Goal: Information Seeking & Learning: Stay updated

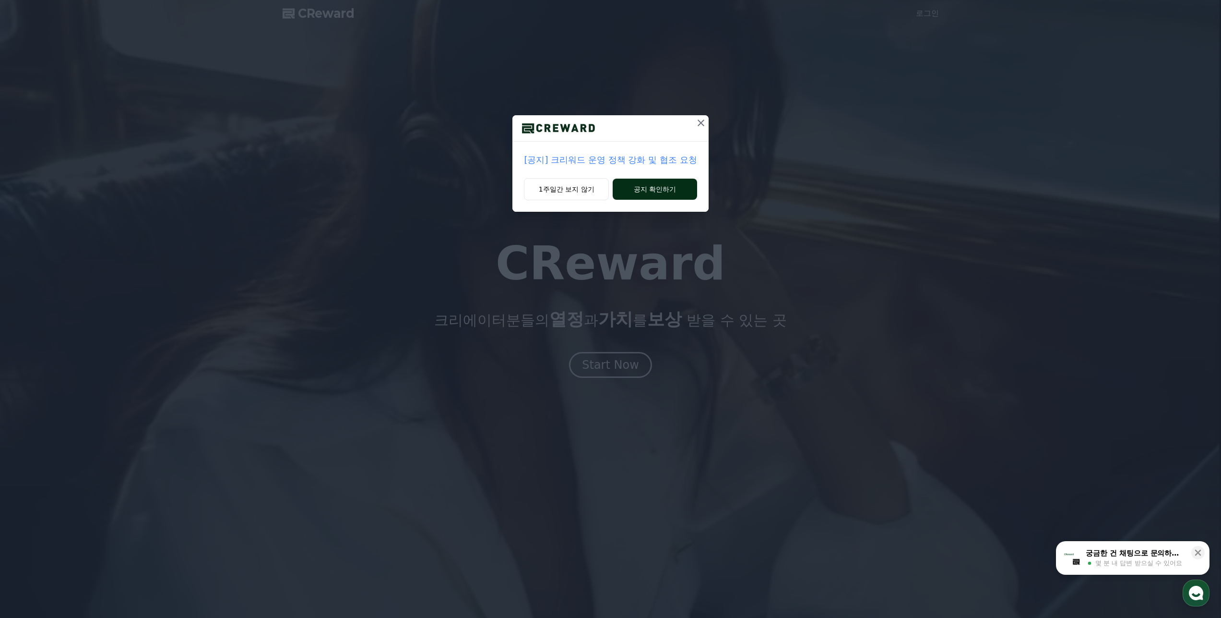
click at [673, 184] on button "공지 확인하기" at bounding box center [655, 188] width 84 height 21
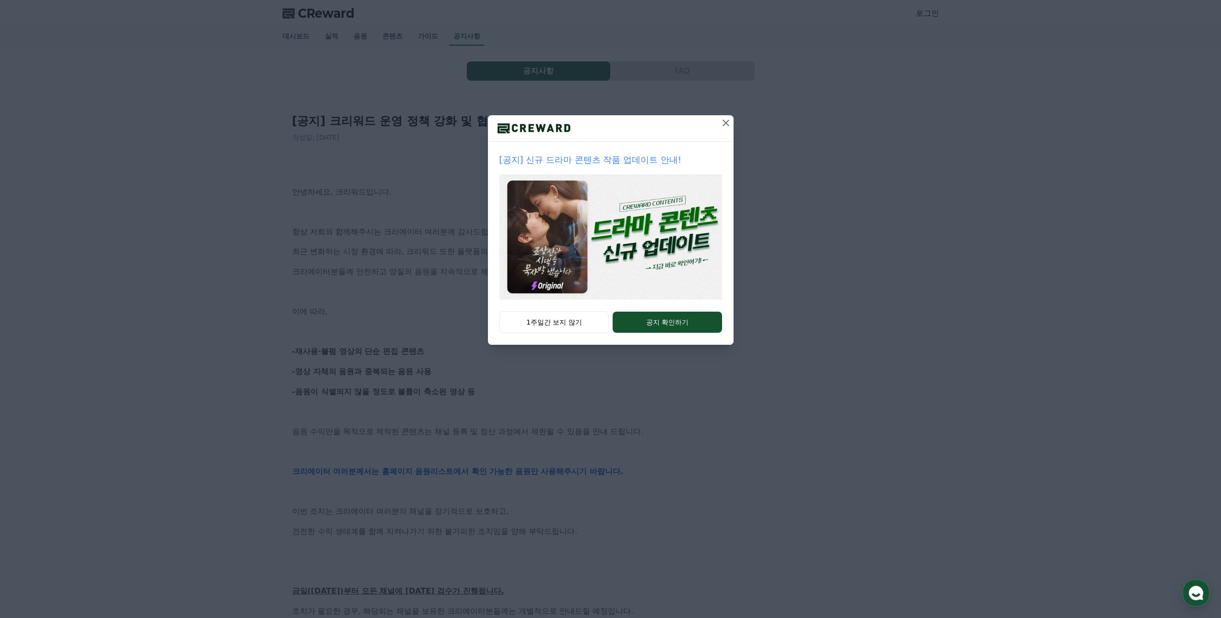
click at [725, 119] on icon at bounding box center [726, 123] width 12 height 12
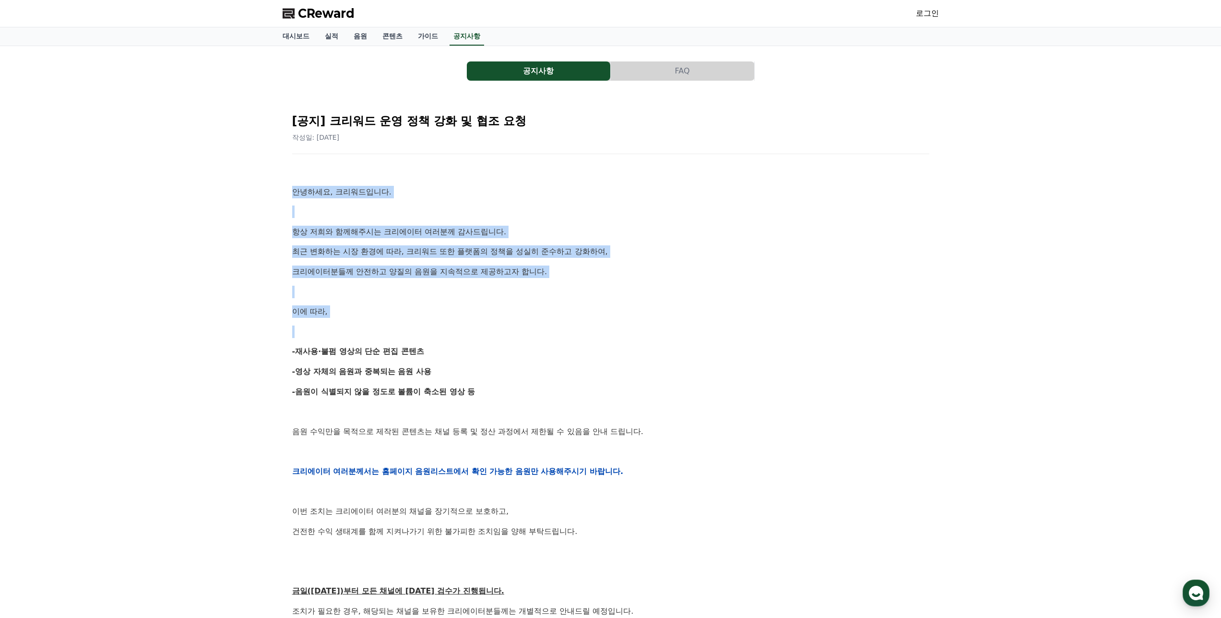
drag, startPoint x: 287, startPoint y: 187, endPoint x: 669, endPoint y: 322, distance: 404.6
click at [669, 322] on div "[공지] 크리워드 운영 정책 강화 및 협조 요청 작성일: [DATE] 안녕하세요, 크리워드입니다. 항상 저희와 함께해주시는 크리에이터 여러분께…" at bounding box center [610, 455] width 649 height 711
click at [743, 288] on p at bounding box center [610, 292] width 637 height 12
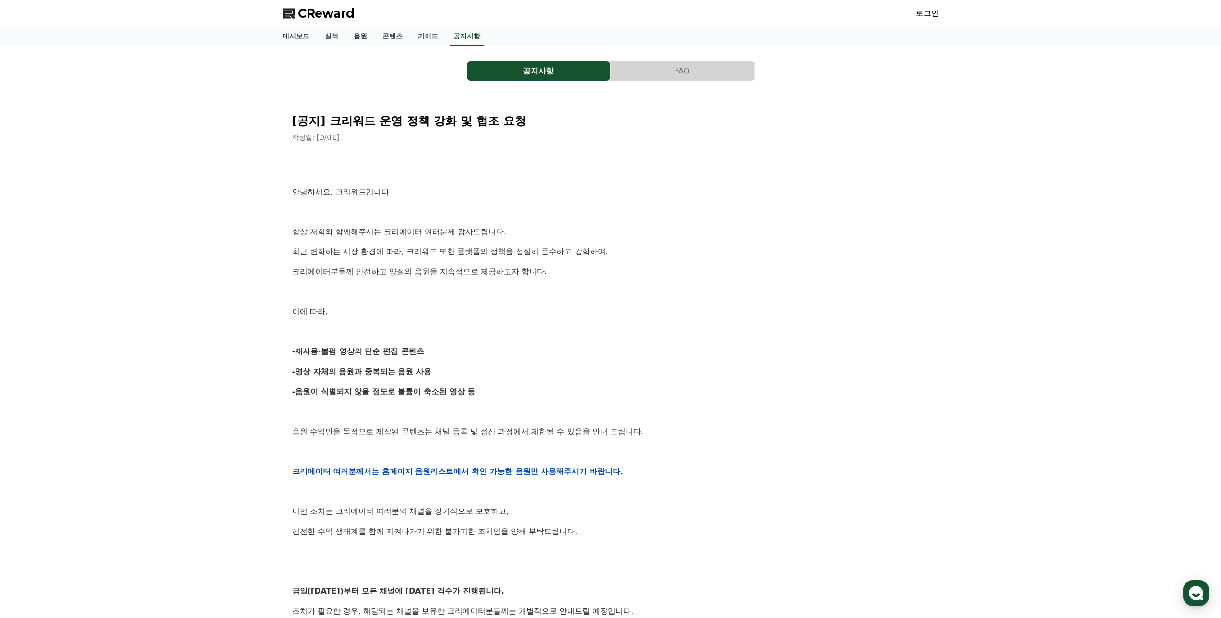
click at [360, 39] on link "음원" at bounding box center [360, 36] width 29 height 18
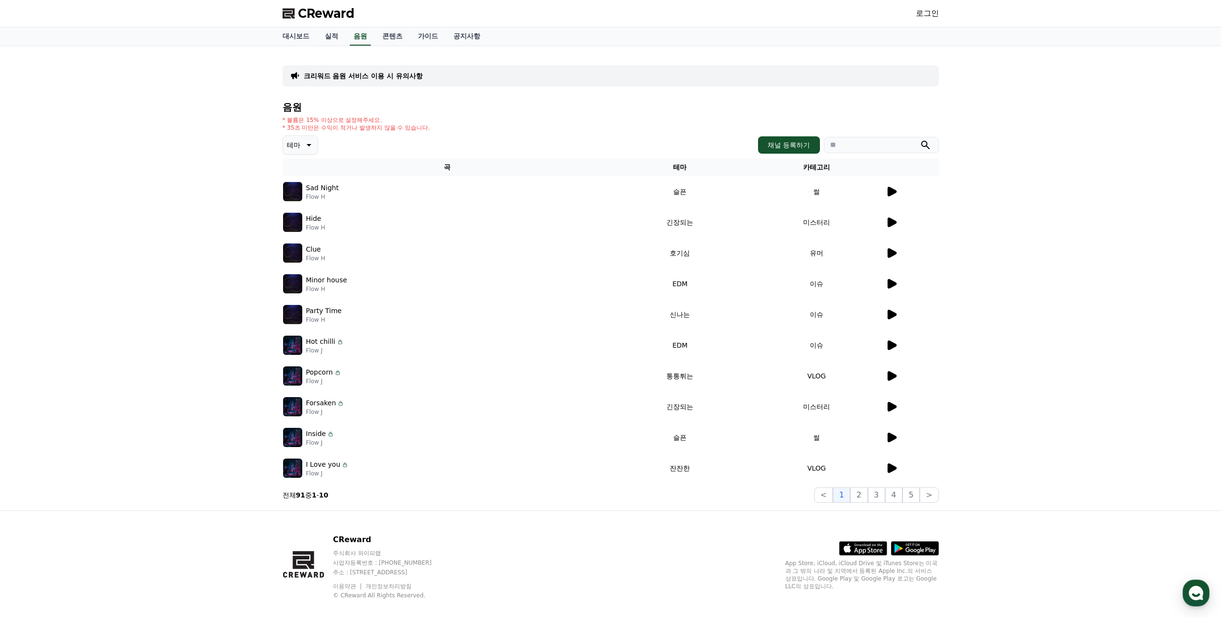
click at [300, 12] on span "CReward" at bounding box center [326, 13] width 57 height 15
